Goal: Find specific page/section: Locate a particular part of the current website

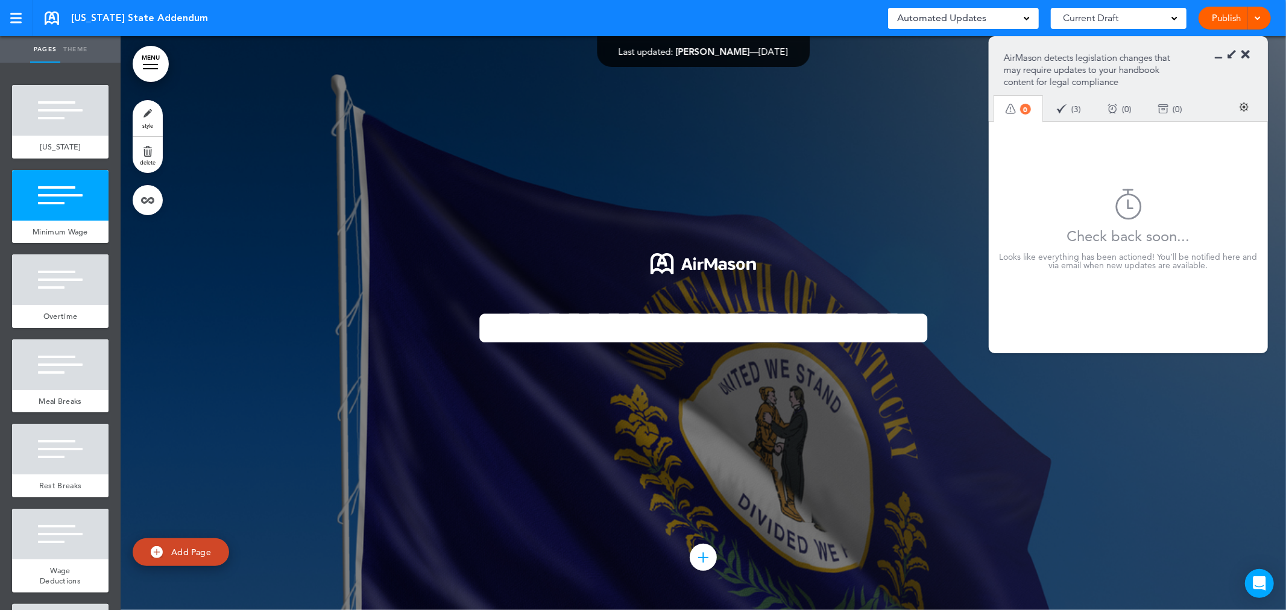
scroll to position [616, 0]
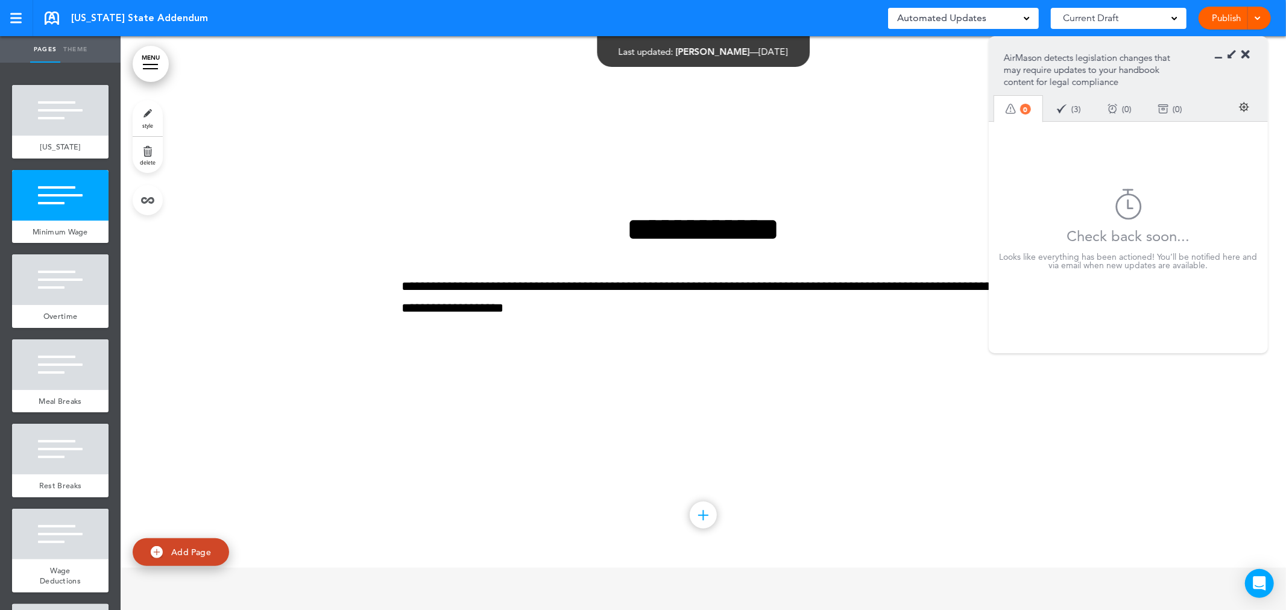
click at [56, 14] on link at bounding box center [52, 17] width 14 height 13
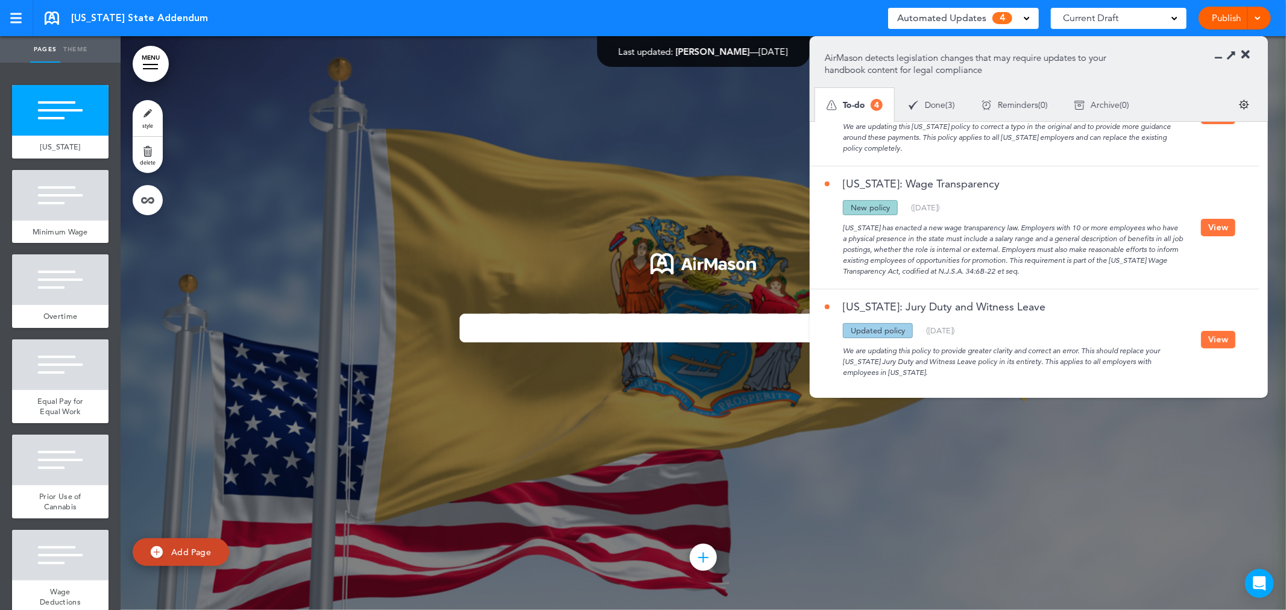
scroll to position [182, 0]
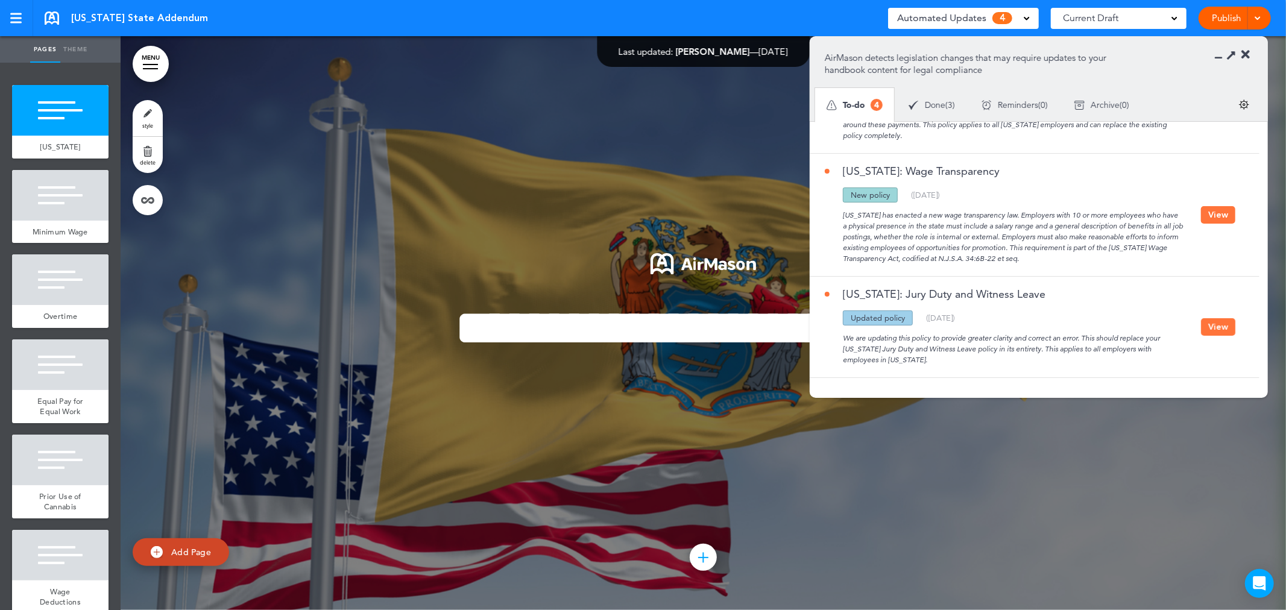
drag, startPoint x: 898, startPoint y: 318, endPoint x: 811, endPoint y: 318, distance: 87.4
click at [811, 318] on div "New Jersey: Jury Duty and Witness Leave Updated policy New policy Deleted polic…" at bounding box center [1032, 327] width 444 height 101
drag, startPoint x: 944, startPoint y: 336, endPoint x: 1092, endPoint y: 336, distance: 148.3
click at [1092, 336] on div "We are updating this policy to provide greater clarity and correct an error. Th…" at bounding box center [1013, 346] width 376 height 40
click at [1056, 360] on div "We are updating this policy to provide greater clarity and correct an error. Th…" at bounding box center [1013, 346] width 376 height 40
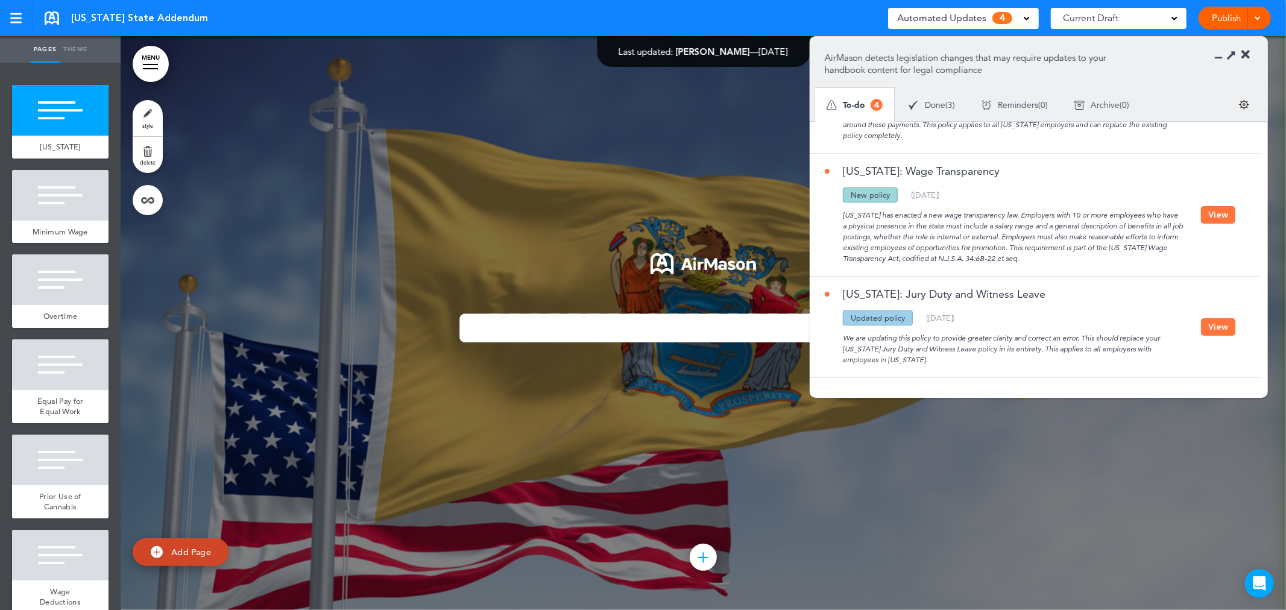
click at [1222, 54] on icon at bounding box center [1222, 55] width 0 height 12
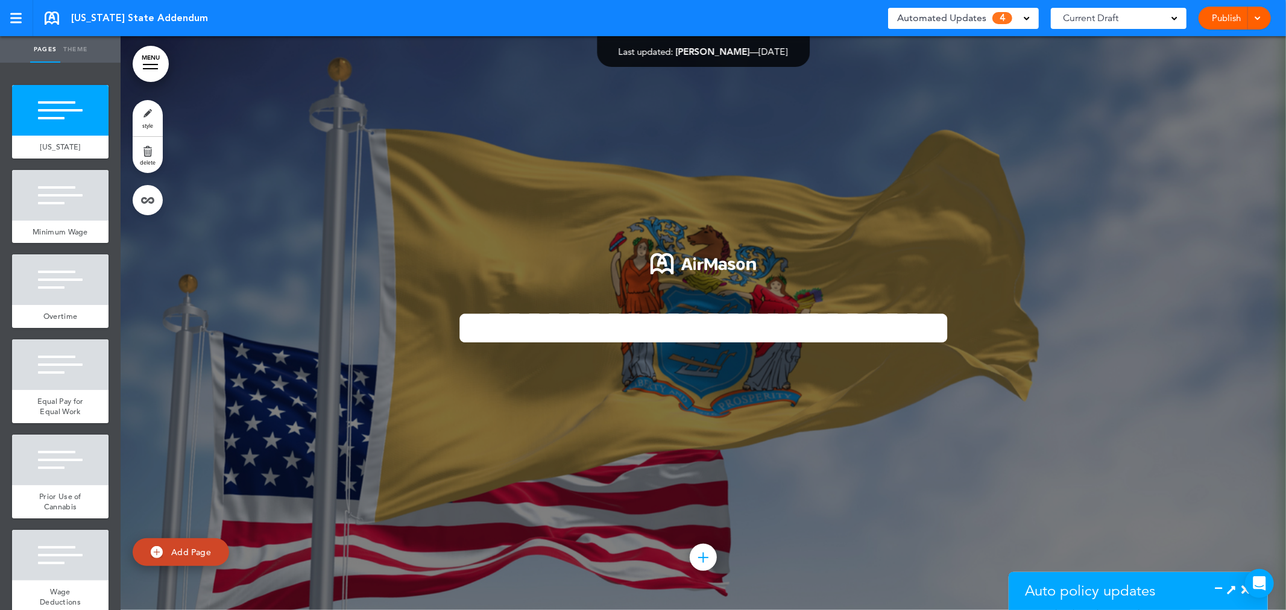
scroll to position [257, 0]
click at [1243, 588] on body "Checking url availability This handbook Preview Settings Signatures Collaborato…" at bounding box center [643, 305] width 1286 height 610
click at [1238, 593] on div at bounding box center [1236, 590] width 28 height 12
click at [1246, 592] on body "Checking url availability This handbook Preview Settings Signatures Collaborato…" at bounding box center [643, 305] width 1286 height 610
click at [1243, 596] on icon at bounding box center [1245, 590] width 8 height 12
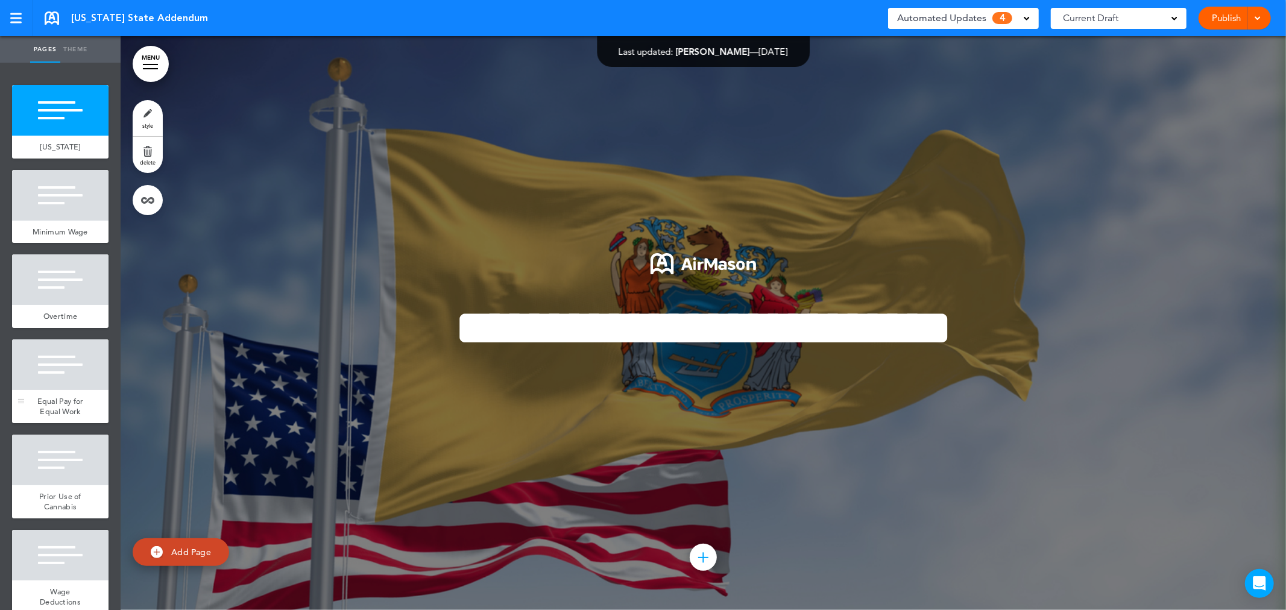
click at [49, 390] on div at bounding box center [60, 364] width 96 height 51
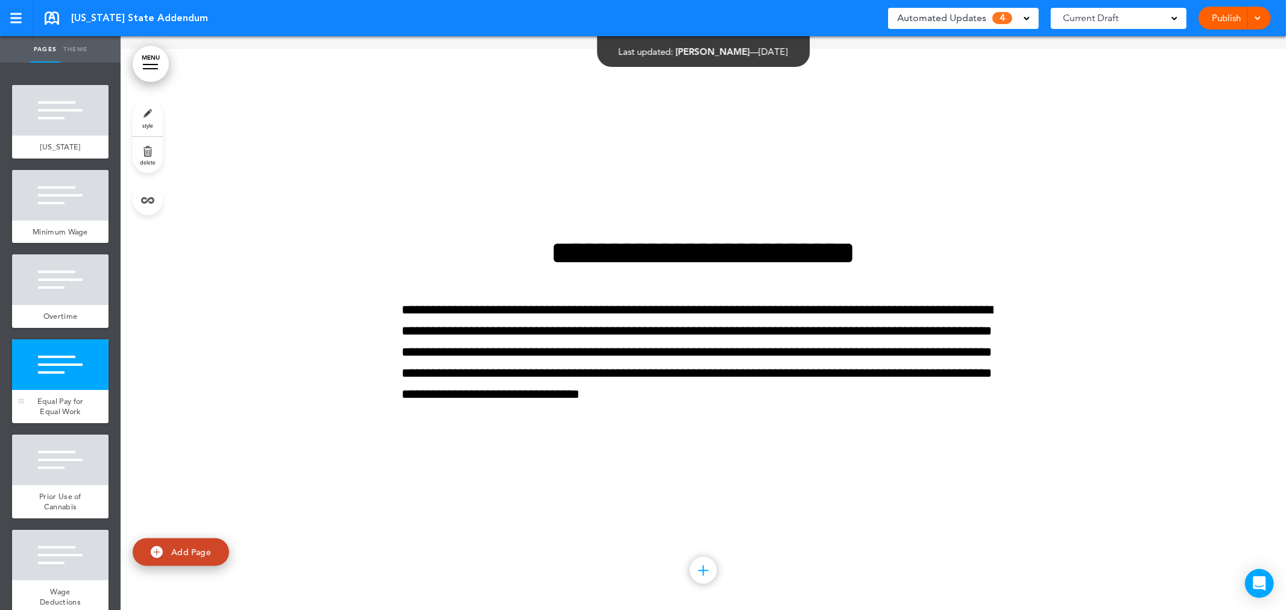
scroll to position [1722, 0]
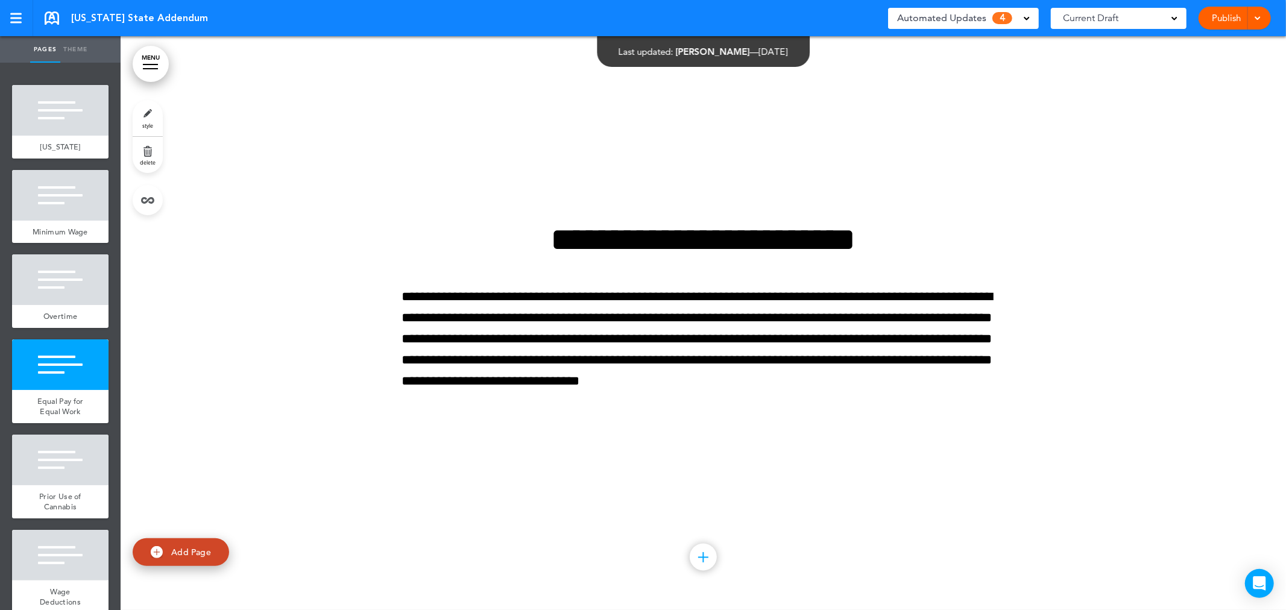
click at [975, 19] on span "Automated Updates" at bounding box center [941, 18] width 89 height 17
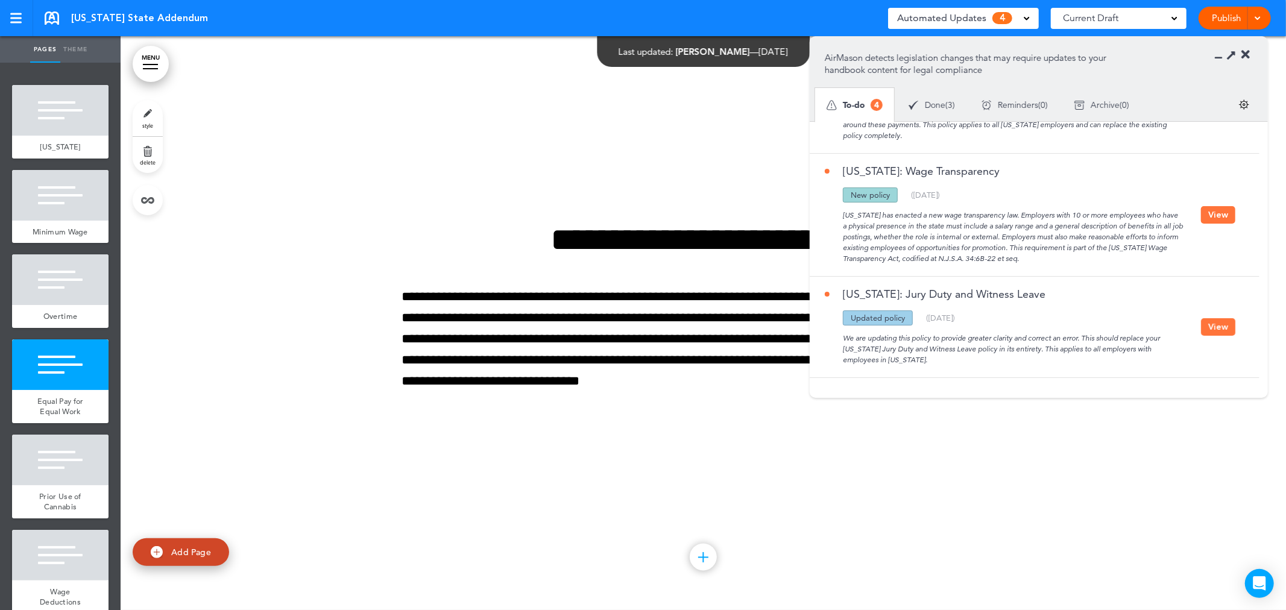
scroll to position [0, 0]
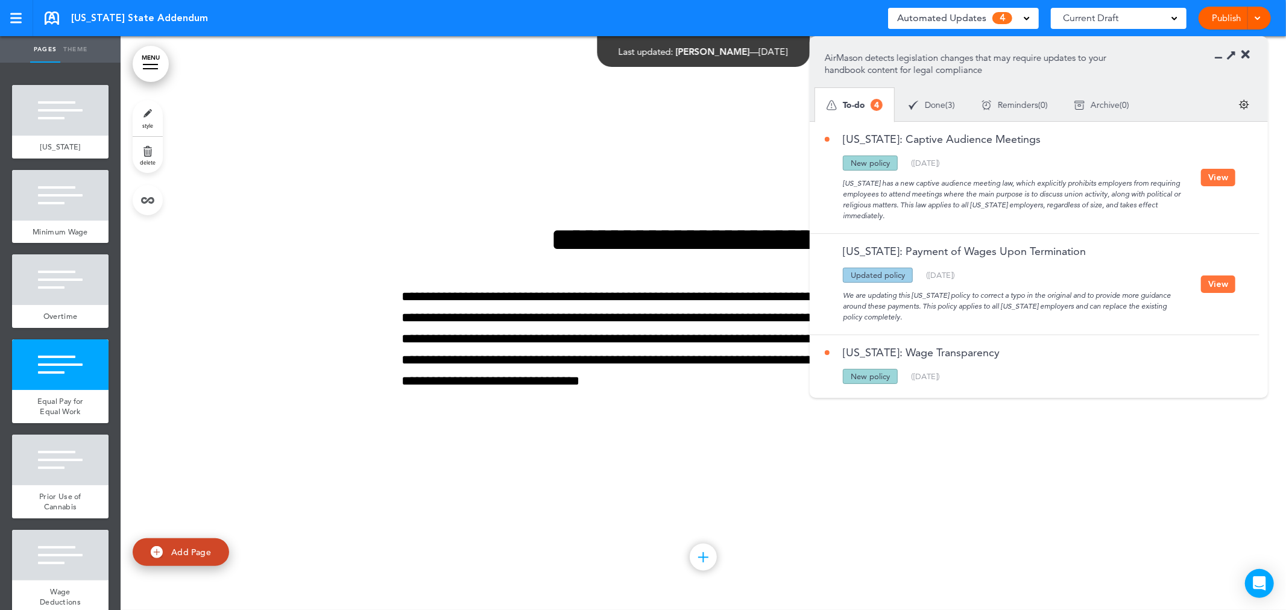
click at [52, 14] on link at bounding box center [52, 17] width 14 height 13
